Goal: Use online tool/utility: Utilize a website feature to perform a specific function

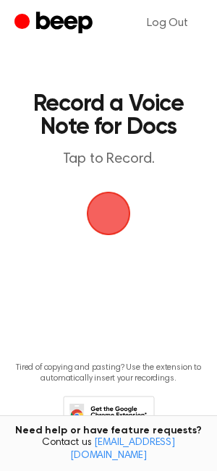
click at [103, 221] on span "button" at bounding box center [108, 213] width 81 height 81
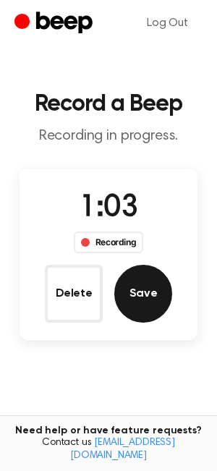
click at [137, 298] on button "Save" at bounding box center [143, 294] width 58 height 58
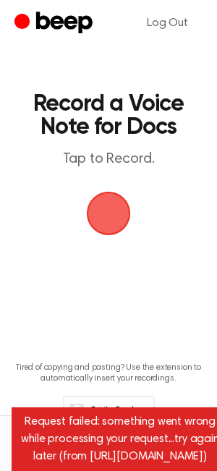
click at [110, 218] on span "button" at bounding box center [108, 213] width 81 height 81
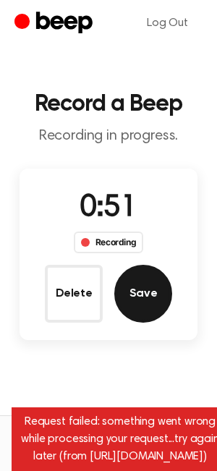
click at [135, 294] on button "Save" at bounding box center [143, 294] width 58 height 58
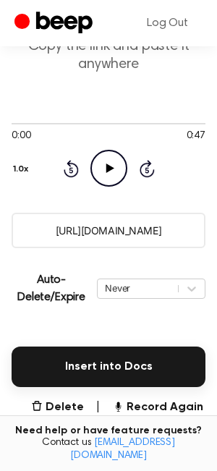
scroll to position [173, 0]
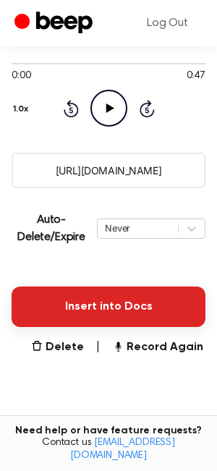
click at [90, 309] on button "Insert into Docs" at bounding box center [109, 306] width 194 height 40
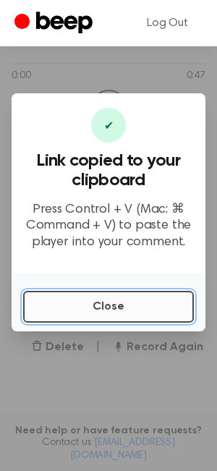
click at [89, 307] on button "Close" at bounding box center [108, 307] width 171 height 32
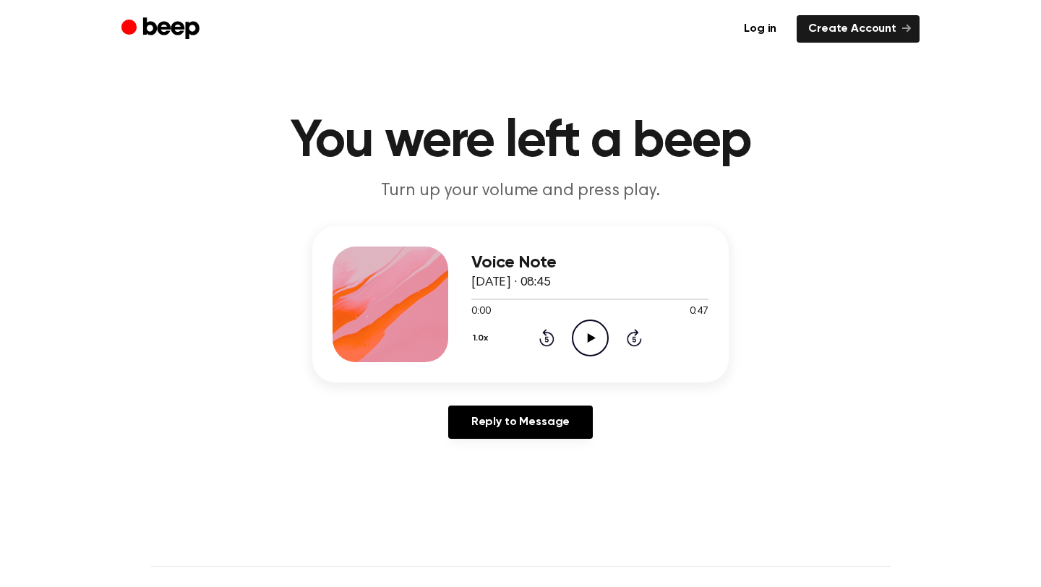
click at [589, 337] on icon at bounding box center [591, 337] width 8 height 9
click at [811, 404] on div "Voice Note [DATE] · 08:45 0:04 0:47 Your browser does not support the [object O…" at bounding box center [520, 338] width 1007 height 224
